Goal: Find specific page/section: Find specific page/section

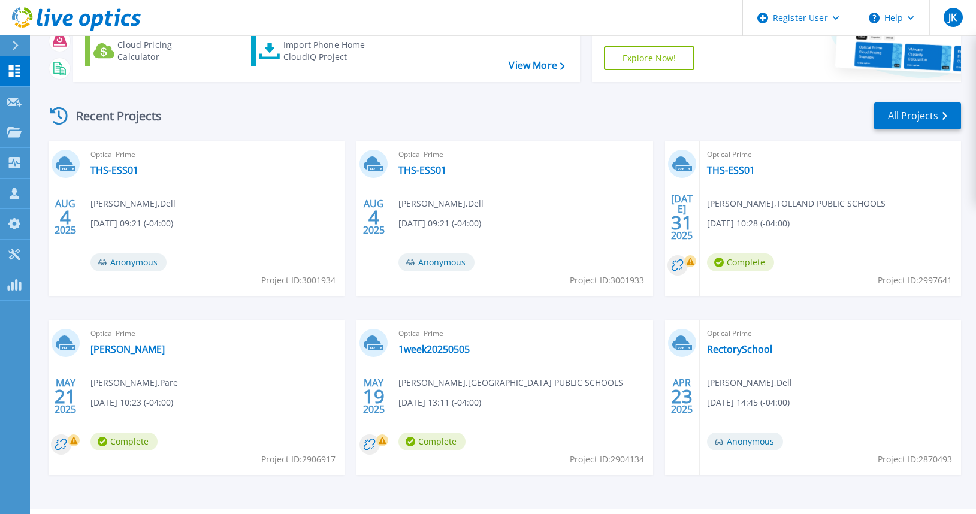
scroll to position [120, 0]
click at [909, 117] on link "All Projects" at bounding box center [917, 115] width 87 height 27
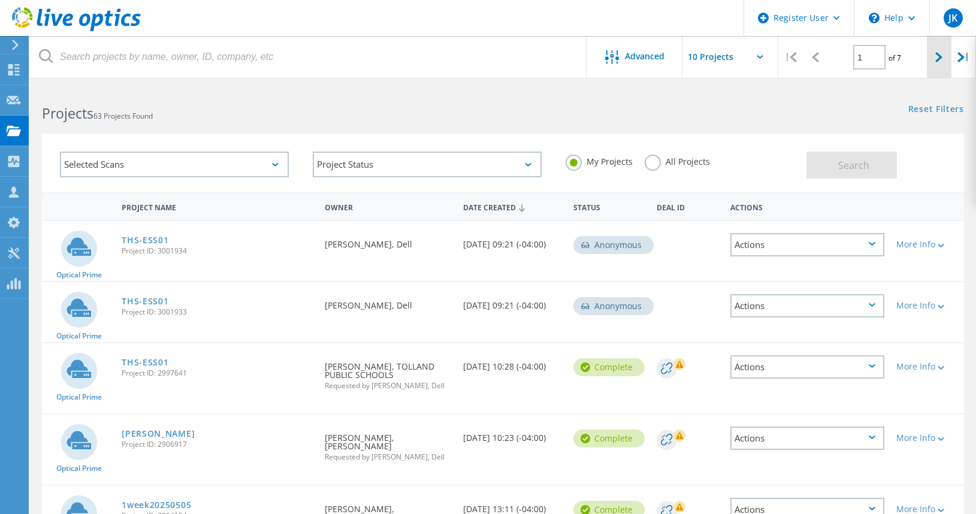
click at [937, 60] on icon at bounding box center [938, 57] width 7 height 10
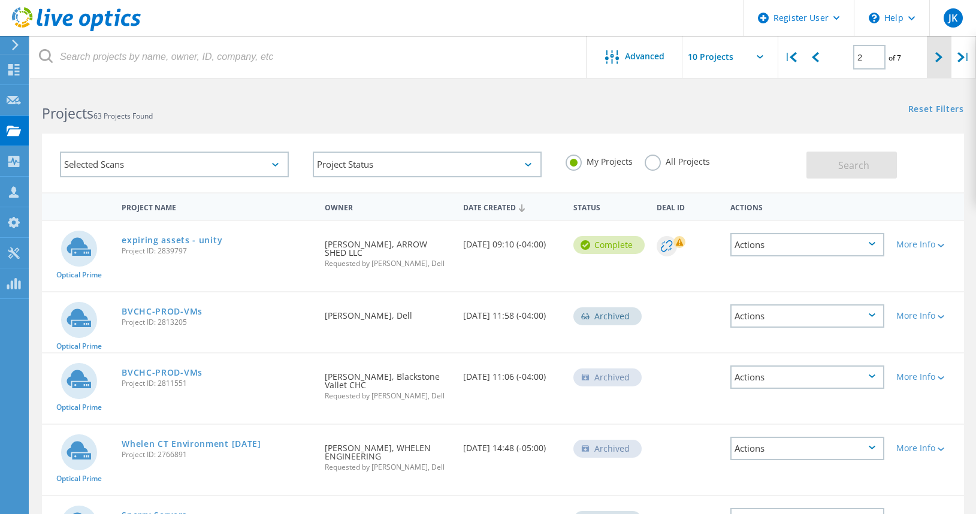
click at [927, 58] on div at bounding box center [939, 57] width 25 height 43
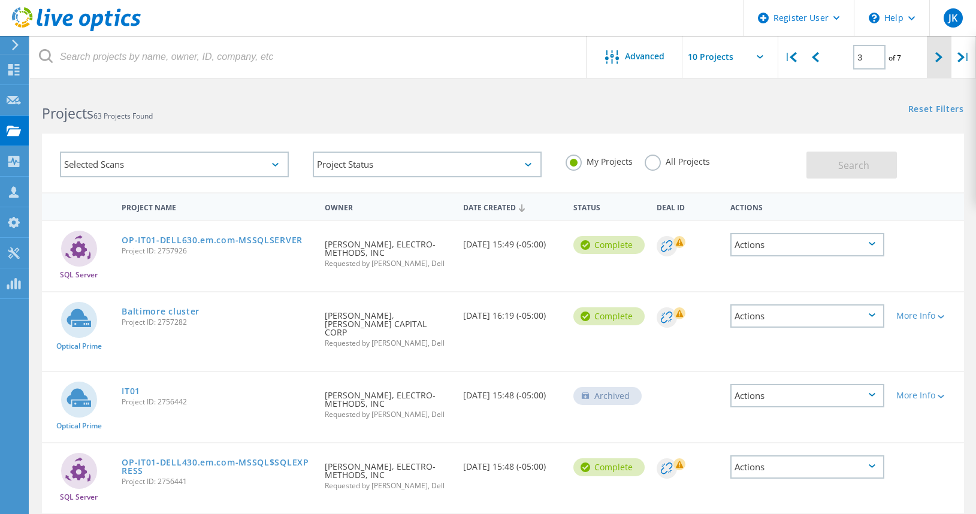
click at [934, 63] on div at bounding box center [939, 57] width 25 height 43
type input "4"
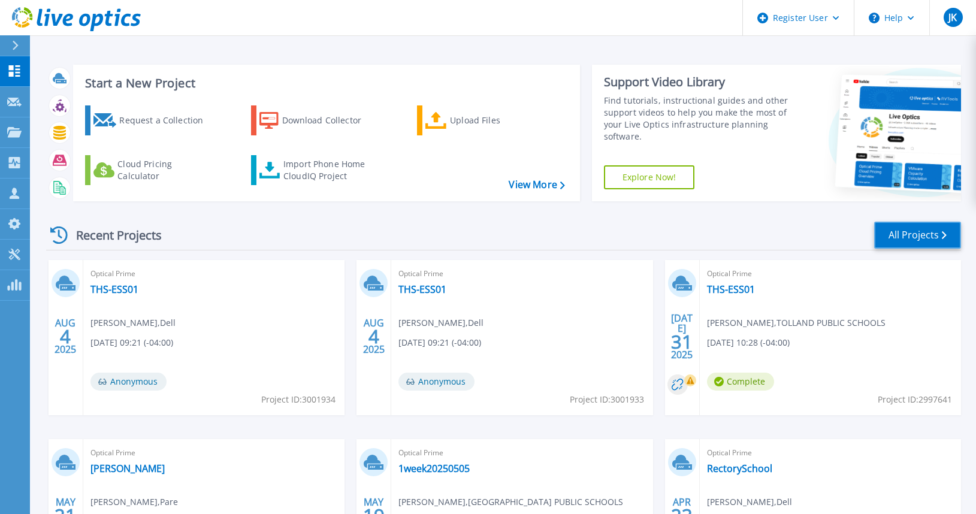
click at [897, 247] on link "All Projects" at bounding box center [917, 235] width 87 height 27
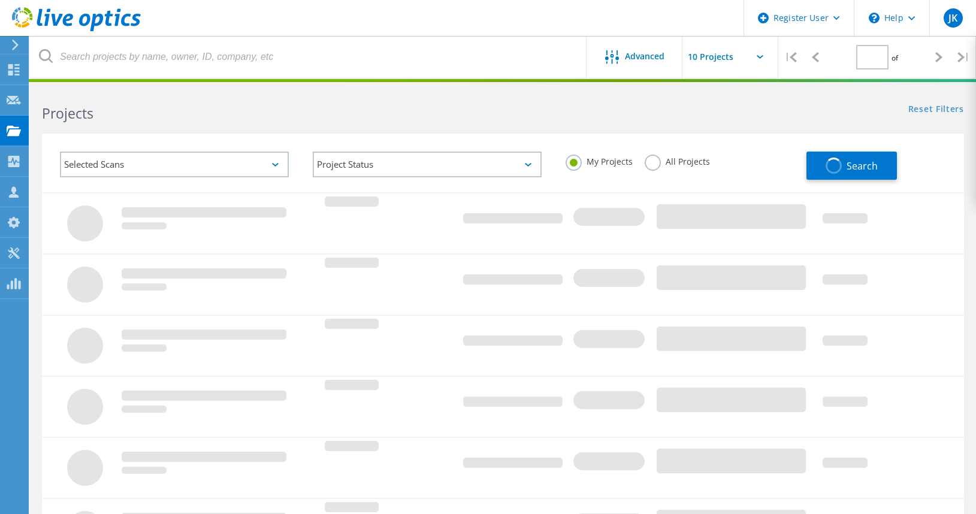
type input "4"
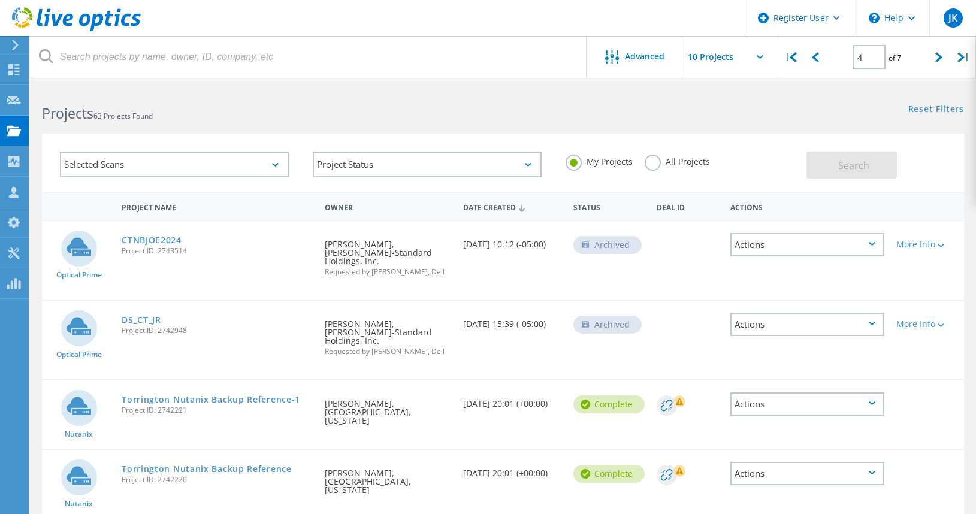
click at [646, 159] on label "All Projects" at bounding box center [677, 160] width 65 height 11
click at [0, 0] on input "All Projects" at bounding box center [0, 0] width 0 height 0
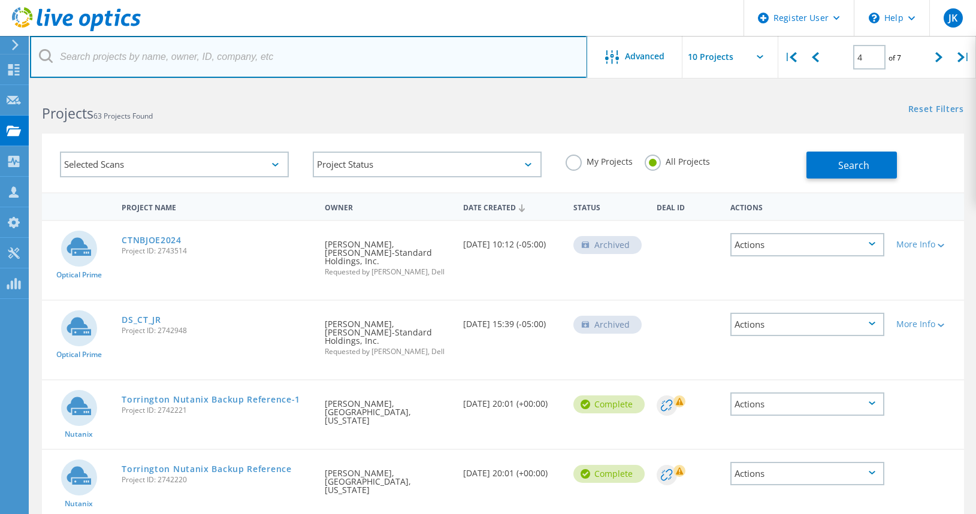
click at [211, 55] on input "text" at bounding box center [308, 57] width 557 height 42
paste input "Michael Frattali <mfrattali@thelockwoodgrp.com>"
drag, startPoint x: 135, startPoint y: 61, endPoint x: 44, endPoint y: 62, distance: 91.1
click at [44, 62] on div "Michael Frattali <mfrattali@thelockwoodgrp.com>" at bounding box center [308, 57] width 557 height 42
click at [197, 58] on input "mfrattali@thelockwoodgrp.com>" at bounding box center [308, 57] width 557 height 42
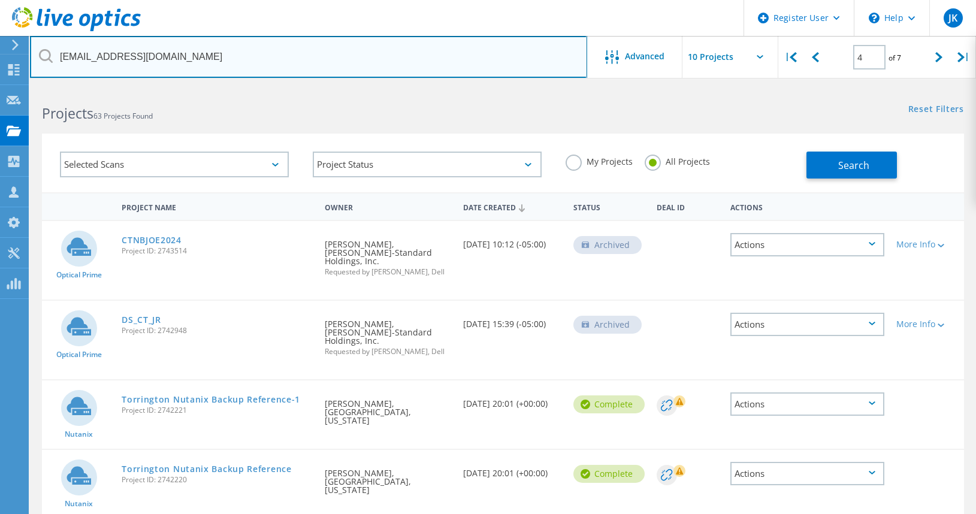
type input "mfrattali@thelockwoodgrp.com"
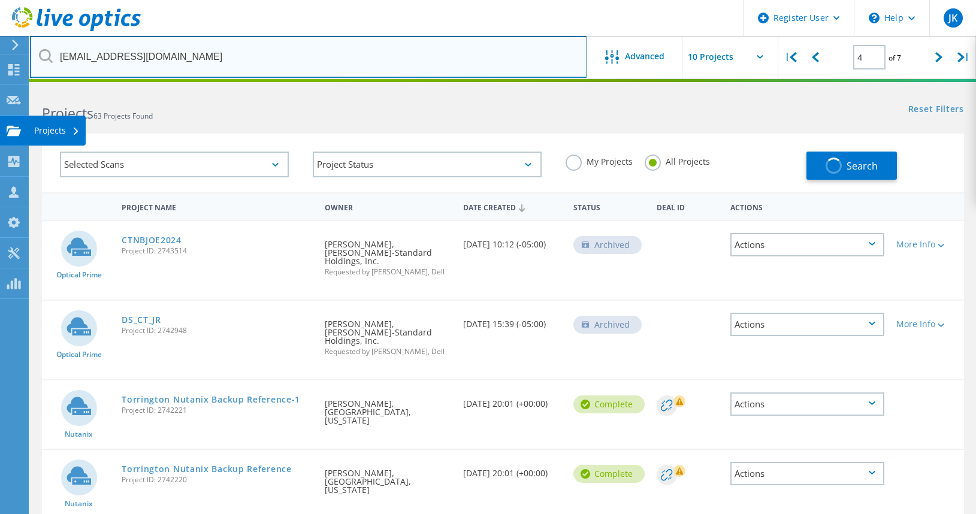
type input "1"
